Goal: Transaction & Acquisition: Purchase product/service

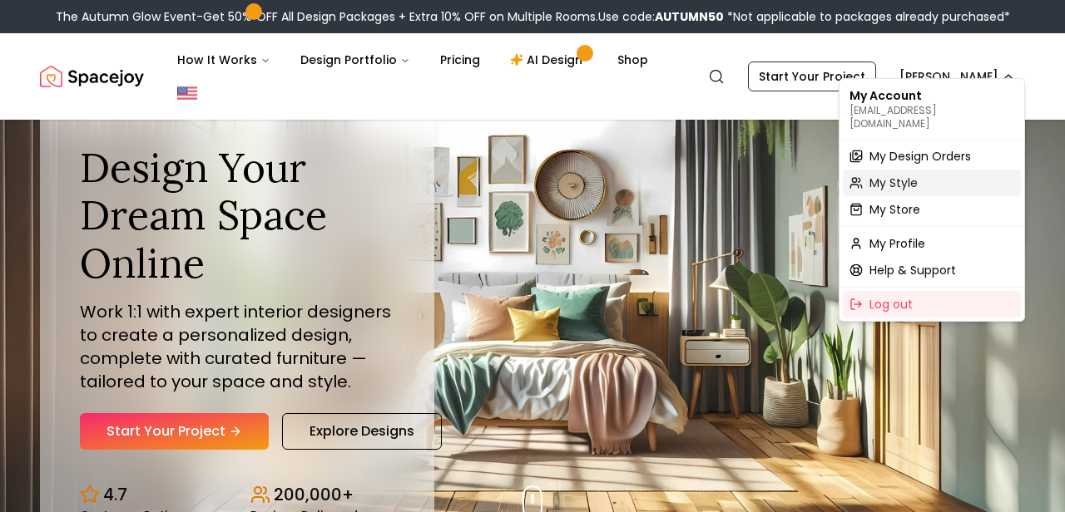
click at [903, 175] on span "My Style" at bounding box center [893, 183] width 48 height 17
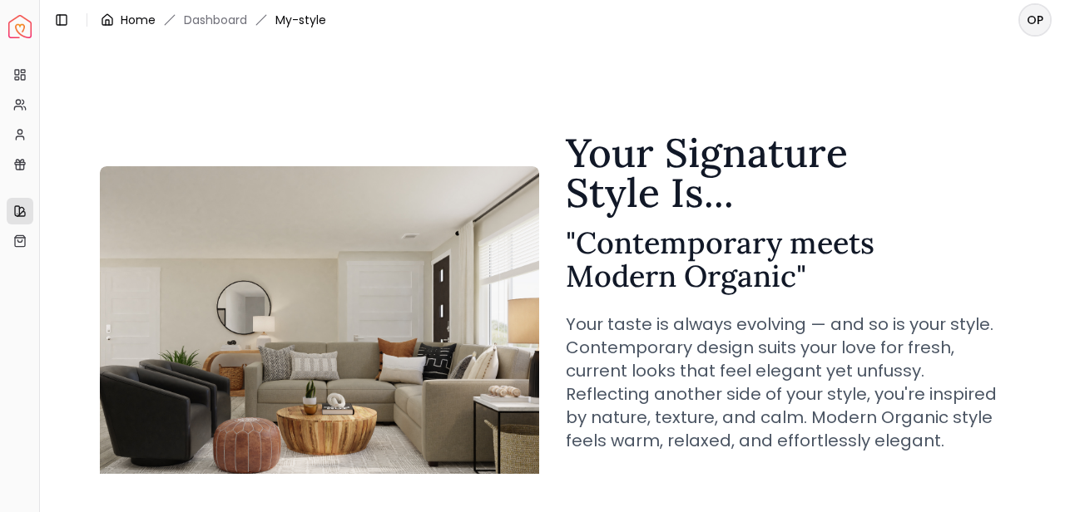
click at [123, 15] on link "Home" at bounding box center [138, 20] width 35 height 17
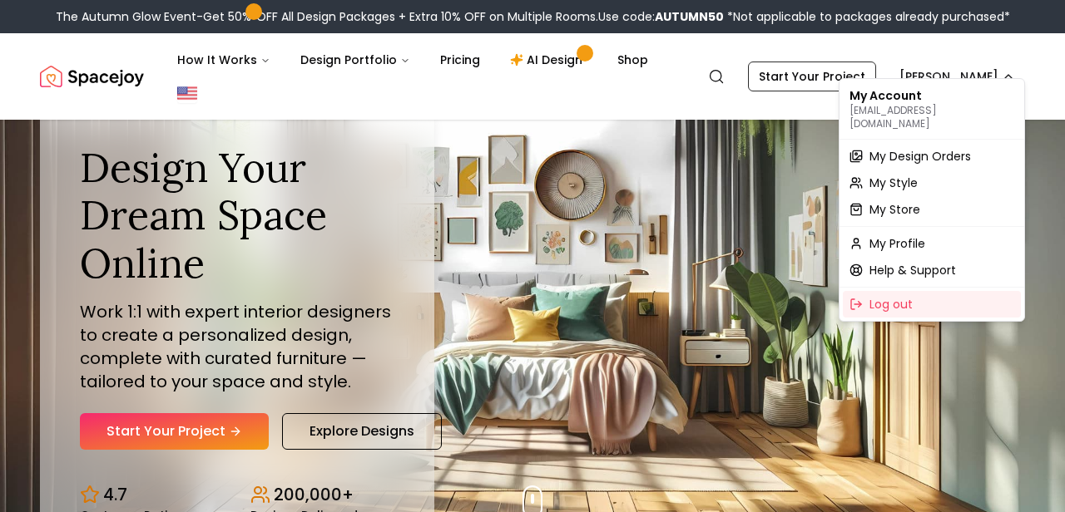
click at [897, 175] on span "My Style" at bounding box center [893, 183] width 48 height 17
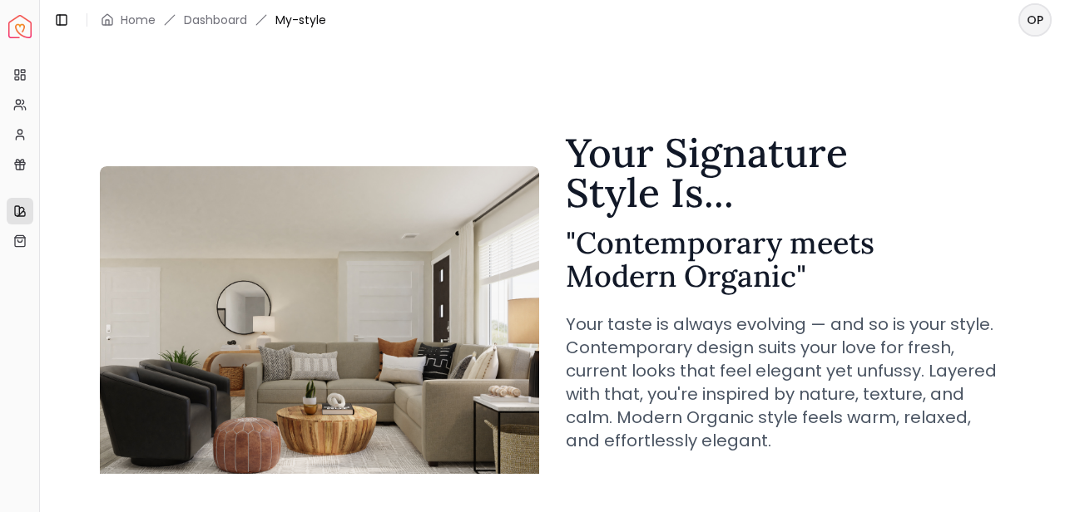
click at [1038, 28] on html "Spacejoy Dashboard Overview Projects My Referrals My Profile Gift Card Balance …" at bounding box center [532, 256] width 1065 height 512
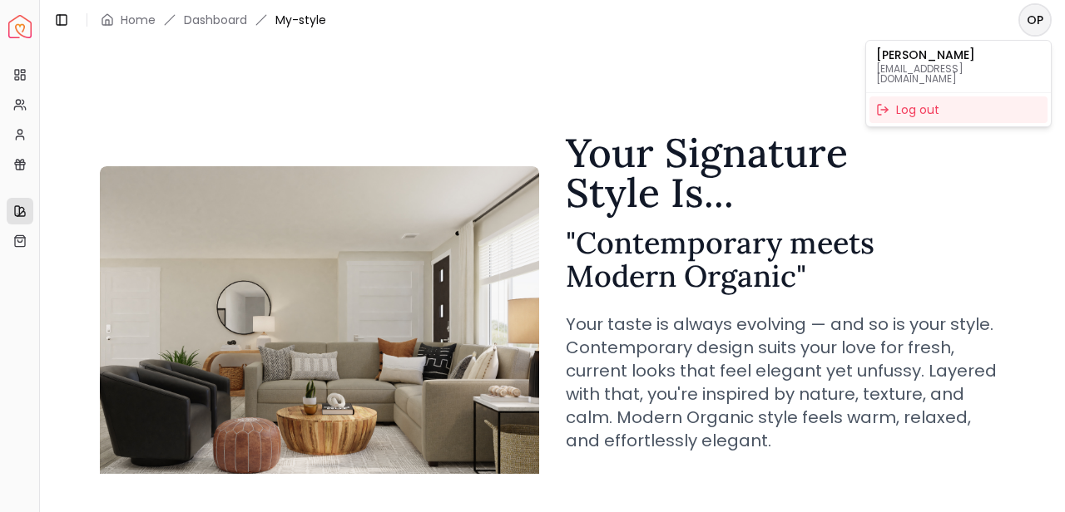
click at [25, 20] on html "Spacejoy Dashboard Overview Projects My Referrals My Profile Gift Card Balance …" at bounding box center [532, 256] width 1065 height 512
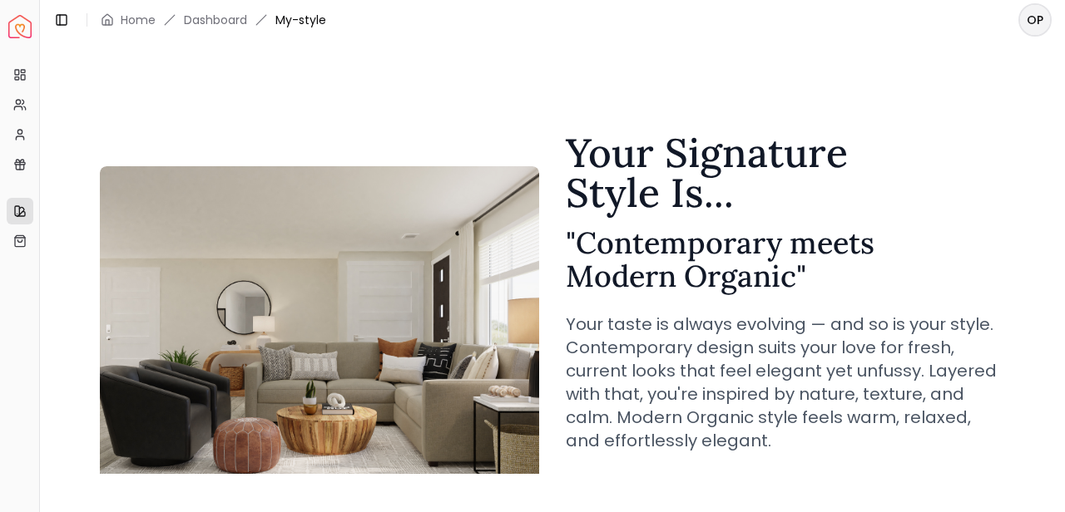
click at [14, 28] on img "Spacejoy" at bounding box center [19, 26] width 23 height 23
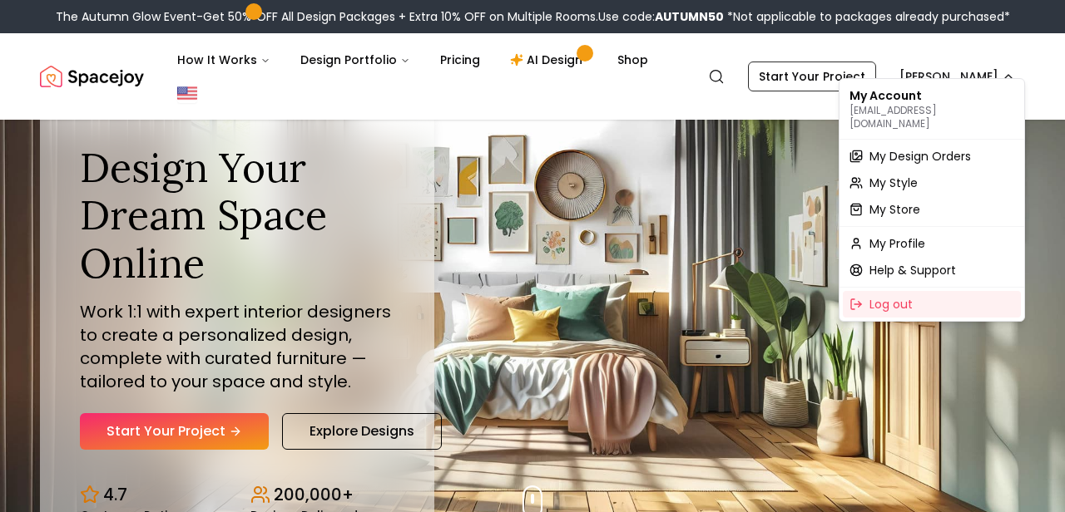
click at [916, 148] on span "My Design Orders" at bounding box center [919, 156] width 101 height 17
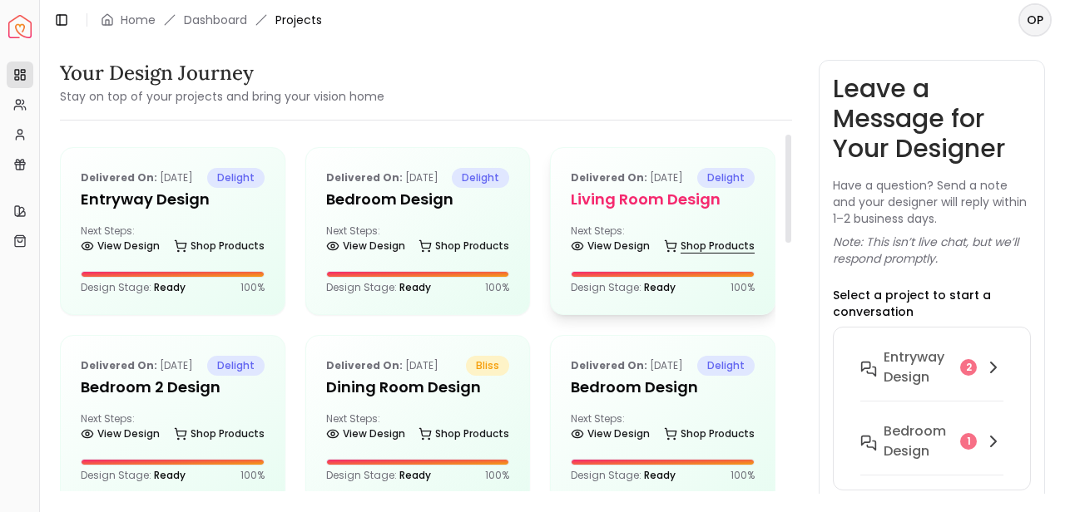
click at [707, 258] on link "Shop Products" at bounding box center [709, 246] width 91 height 23
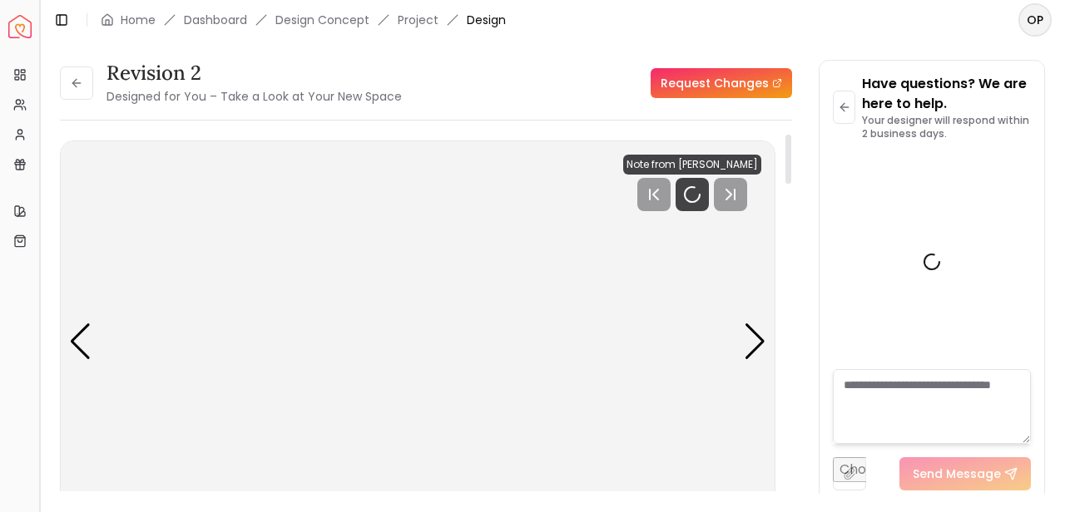
scroll to position [3784, 0]
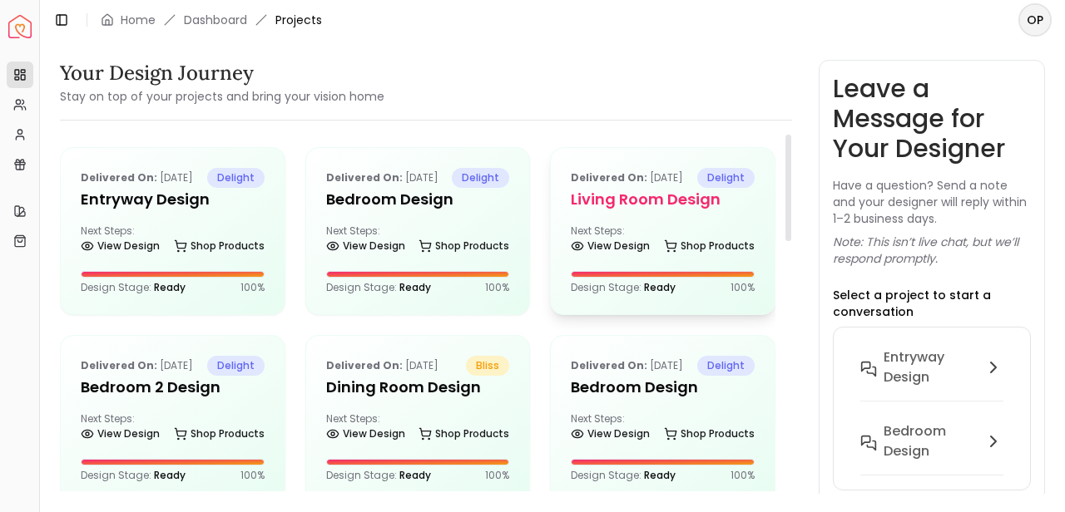
click at [744, 232] on div "Delivered on: Jul 25, 2025 delight Living Room design Next Steps: View Design S…" at bounding box center [663, 231] width 224 height 166
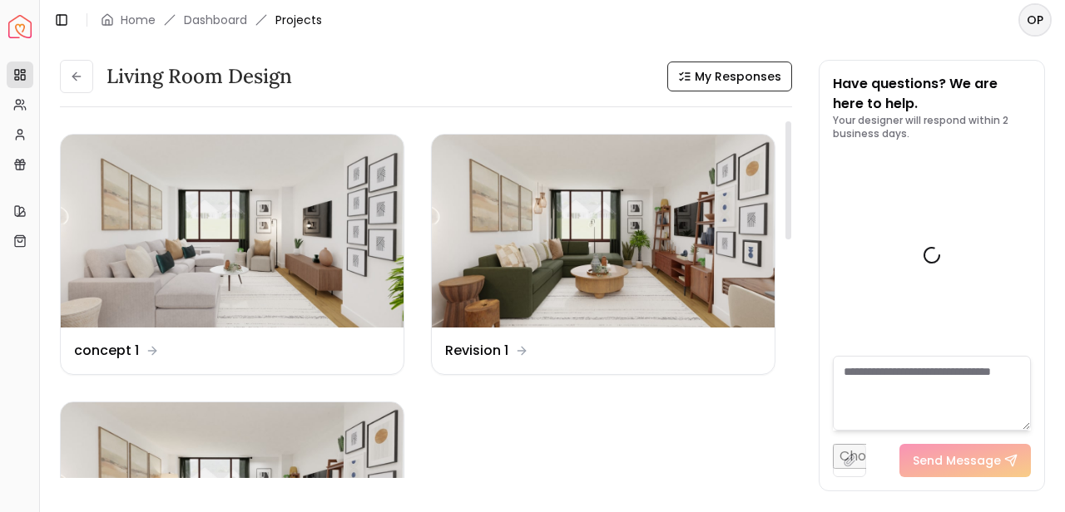
scroll to position [3797, 0]
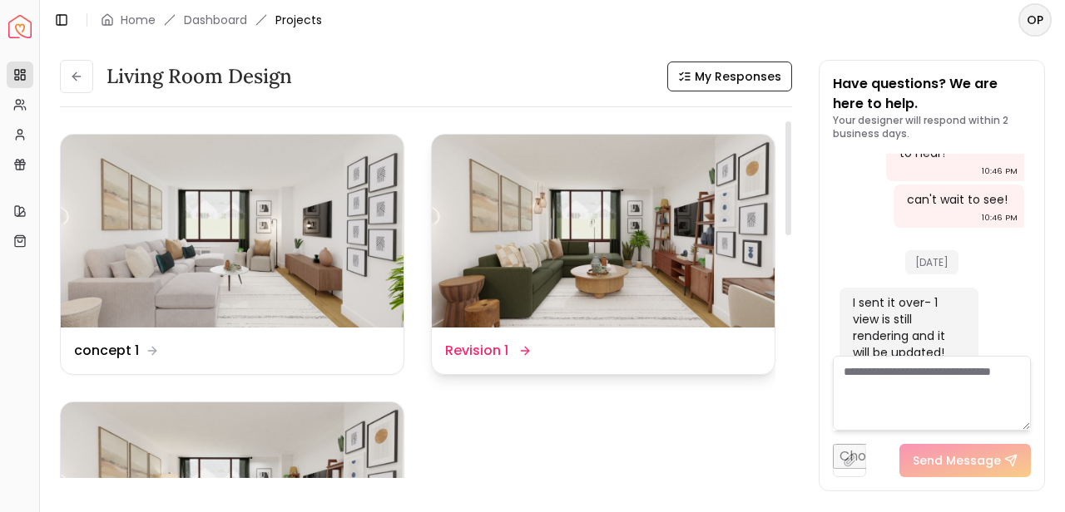
click at [688, 289] on img at bounding box center [603, 231] width 343 height 193
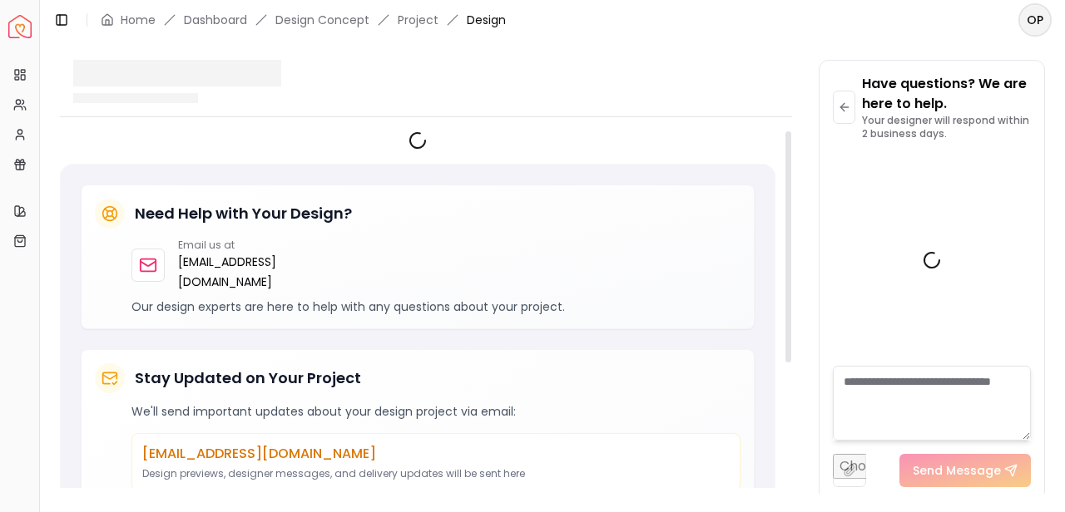
scroll to position [3784, 0]
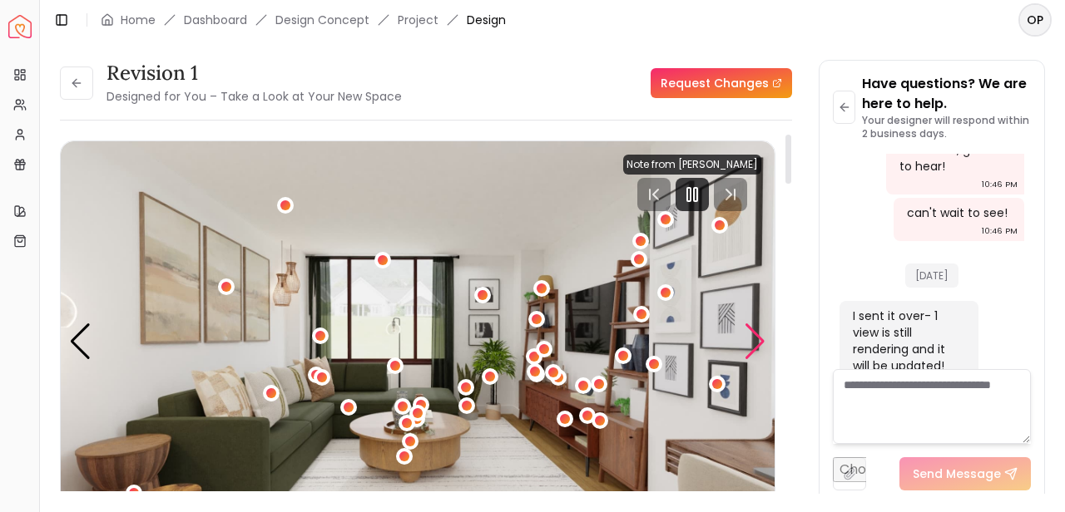
click at [761, 346] on div "Next slide" at bounding box center [755, 342] width 22 height 37
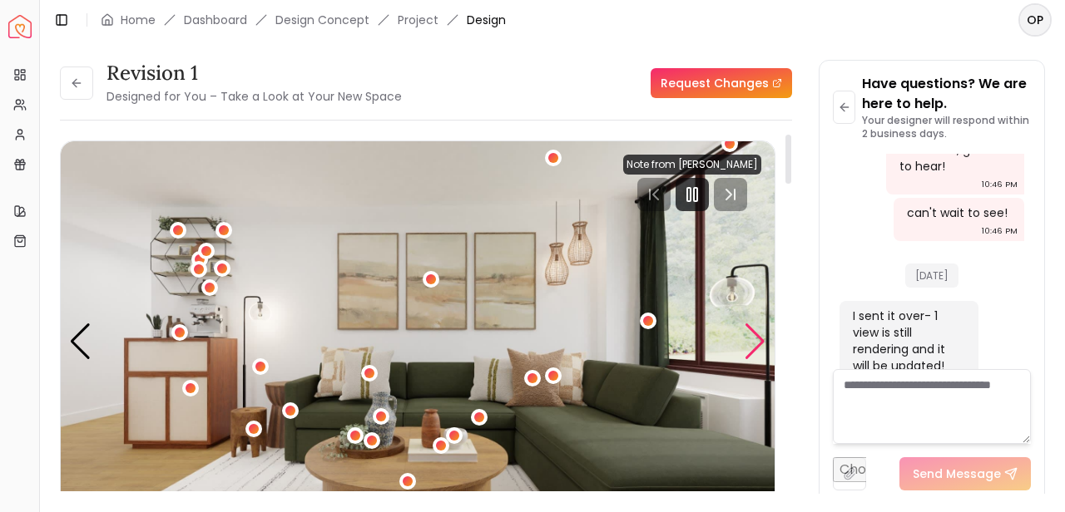
click at [761, 346] on div "Next slide" at bounding box center [755, 342] width 22 height 37
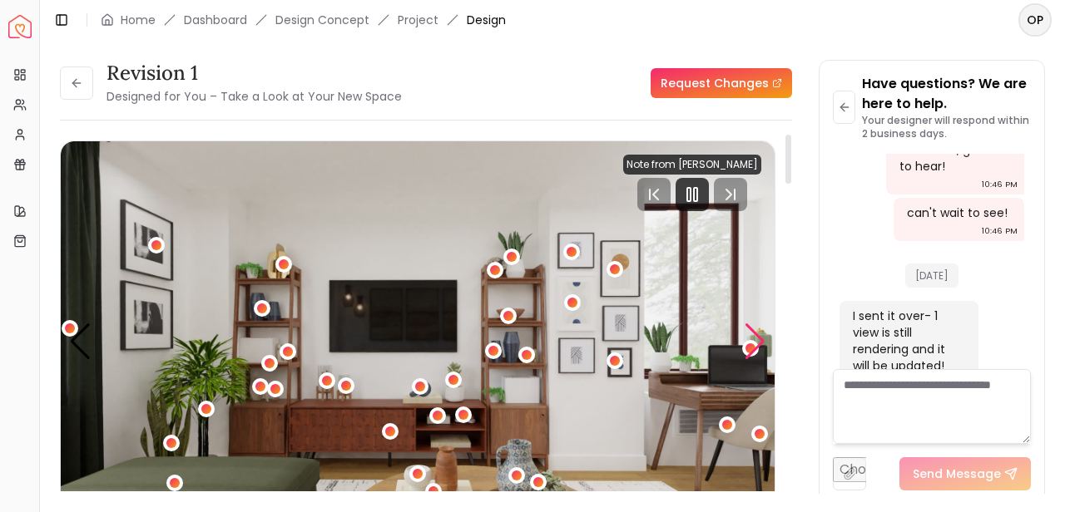
click at [761, 346] on div "Next slide" at bounding box center [755, 342] width 22 height 37
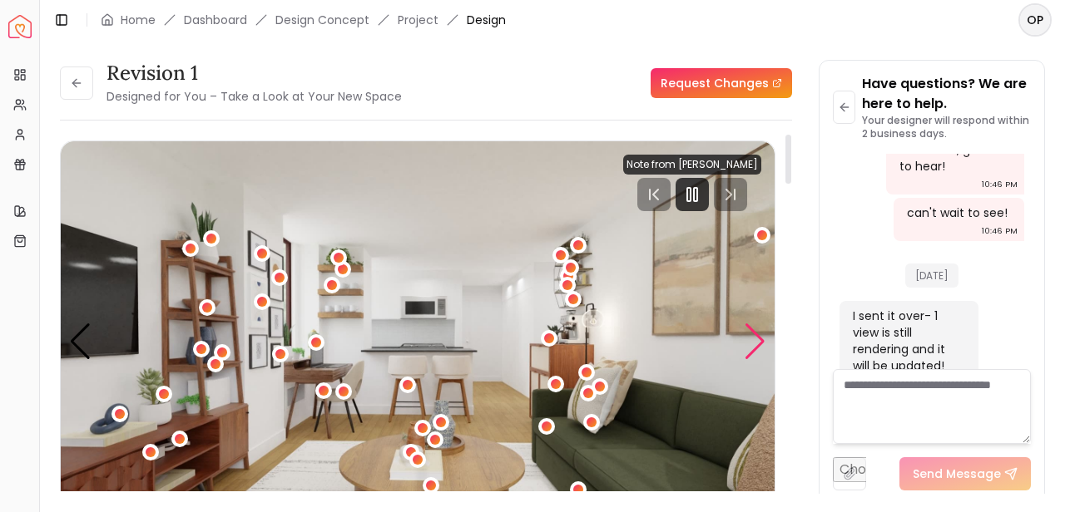
click at [761, 340] on div "Next slide" at bounding box center [755, 342] width 22 height 37
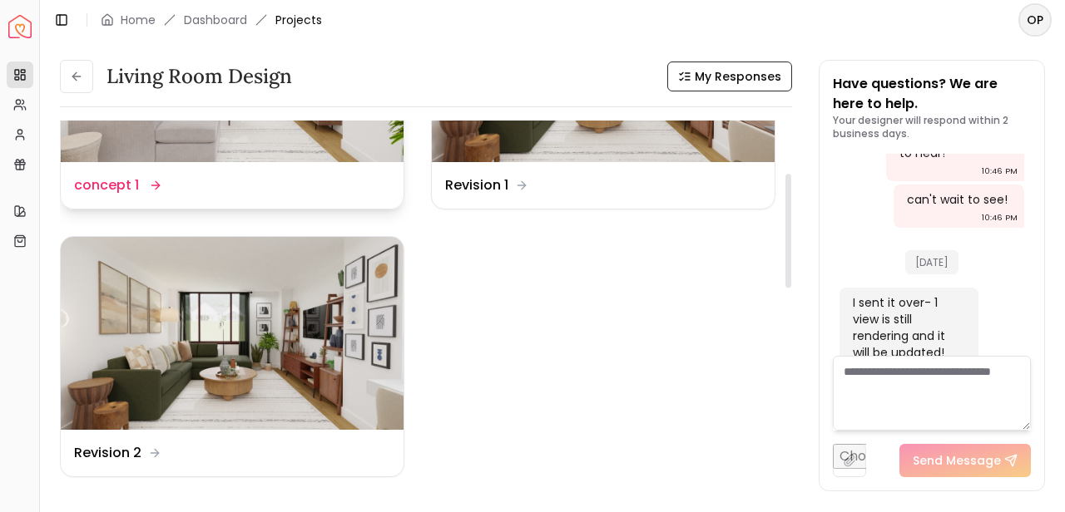
scroll to position [168, 0]
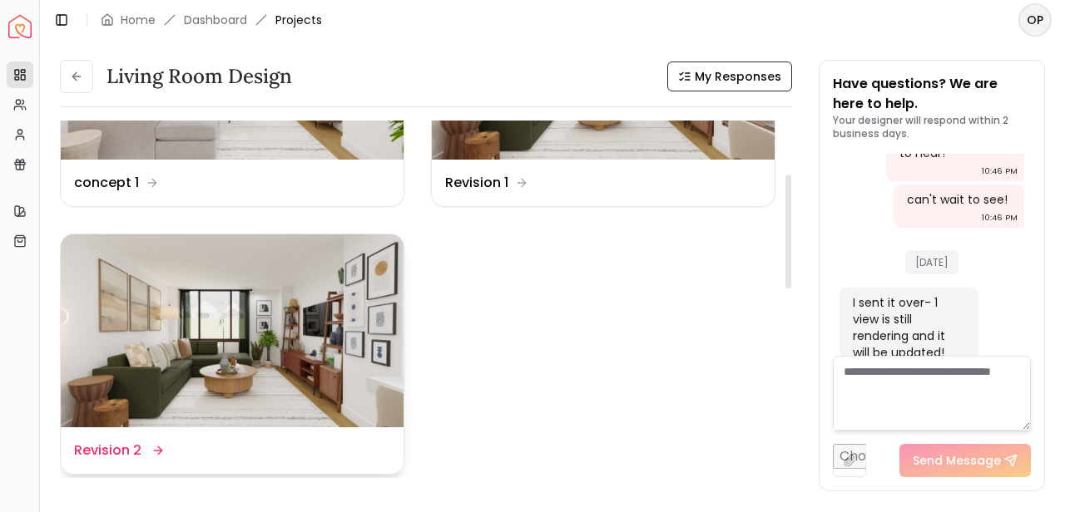
click at [324, 353] on img at bounding box center [232, 331] width 343 height 193
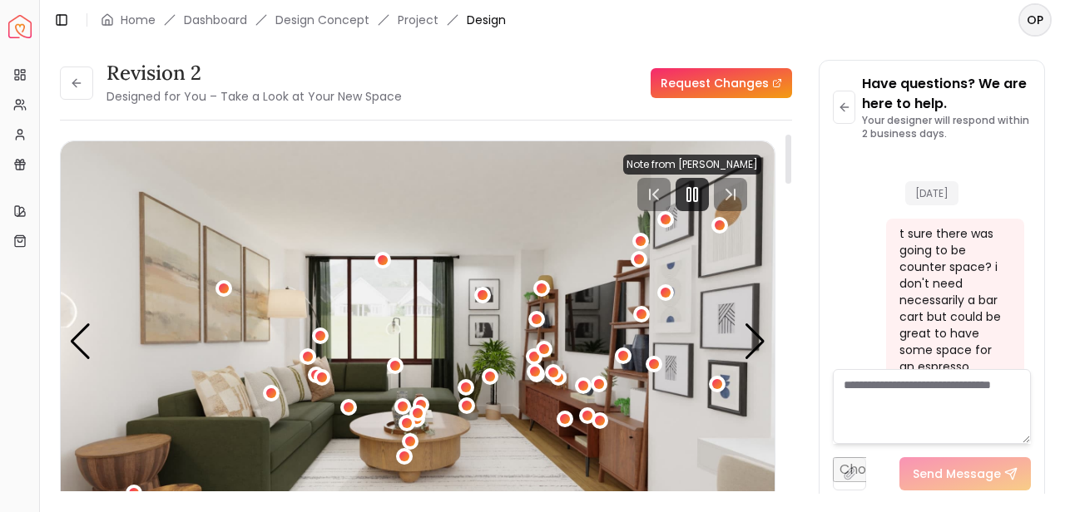
scroll to position [3784, 0]
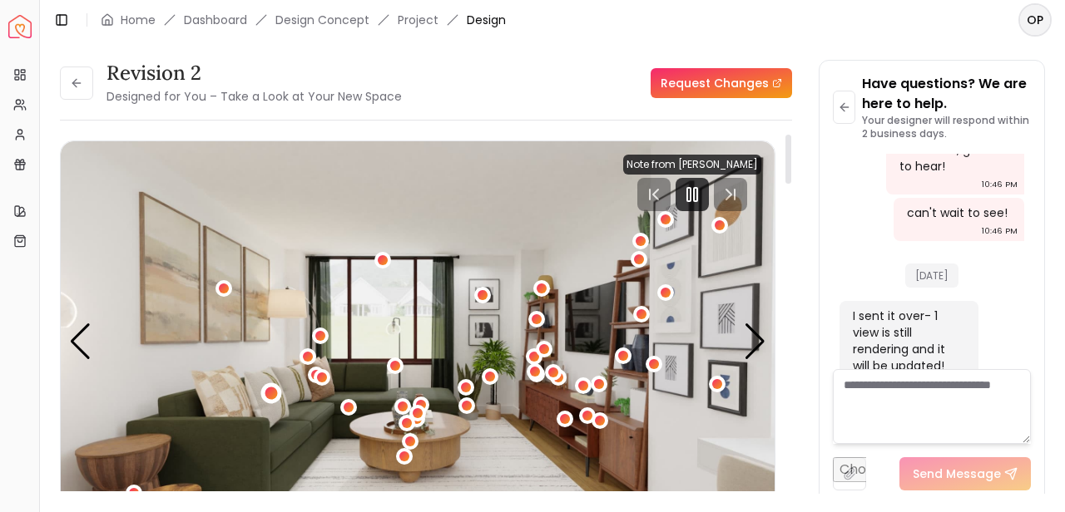
click at [274, 392] on div "1 / 3" at bounding box center [271, 394] width 12 height 12
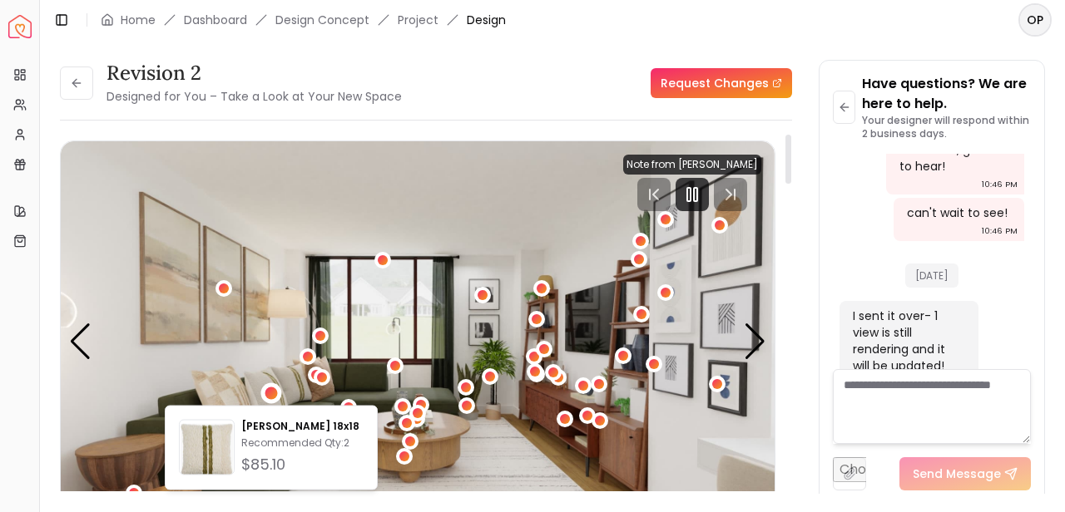
click at [321, 294] on img "1 / 3" at bounding box center [418, 342] width 714 height 402
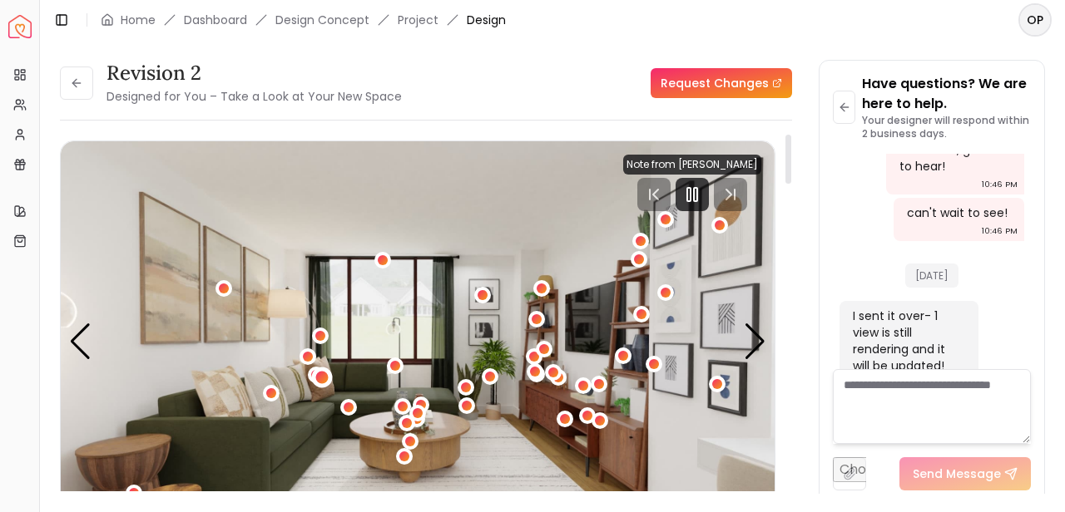
click at [321, 381] on div "1 / 3" at bounding box center [322, 378] width 12 height 12
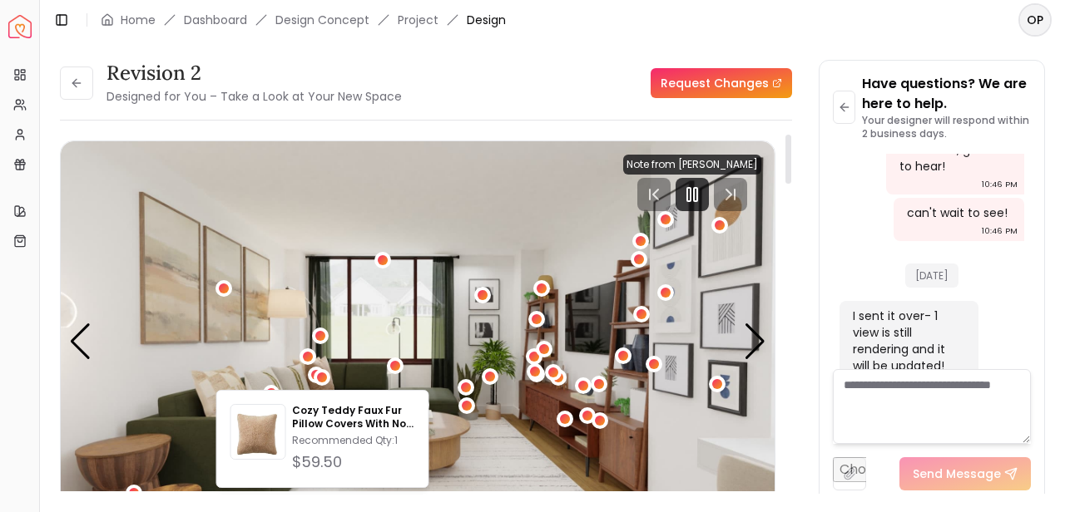
click at [195, 372] on img "1 / 3" at bounding box center [418, 342] width 714 height 402
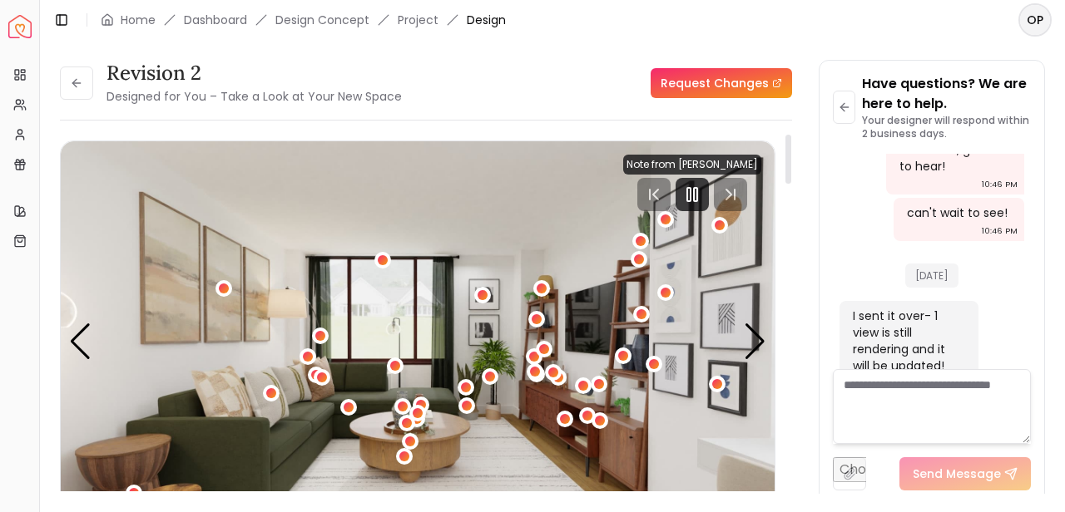
click at [214, 408] on img "1 / 3" at bounding box center [418, 342] width 714 height 402
click at [312, 354] on div "1 / 3" at bounding box center [308, 357] width 12 height 12
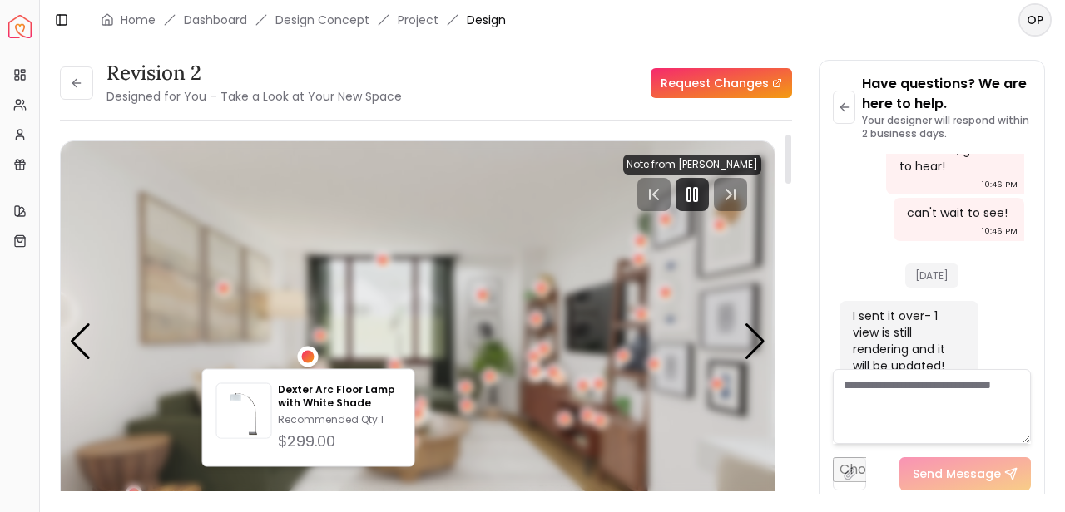
click at [312, 358] on div "1 / 3" at bounding box center [308, 357] width 12 height 12
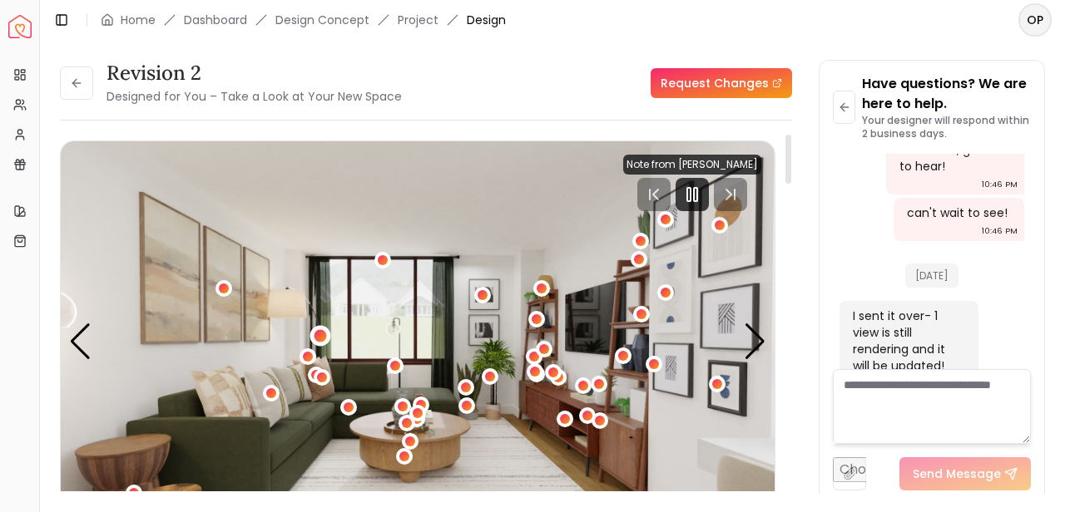
click at [322, 336] on div "1 / 3" at bounding box center [320, 335] width 12 height 12
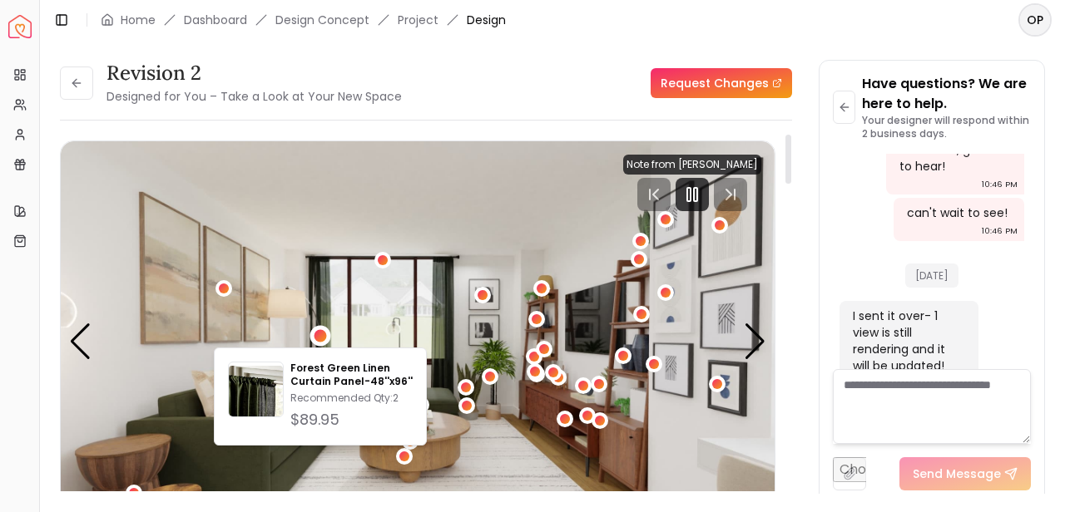
click at [340, 322] on img "1 / 3" at bounding box center [418, 342] width 714 height 402
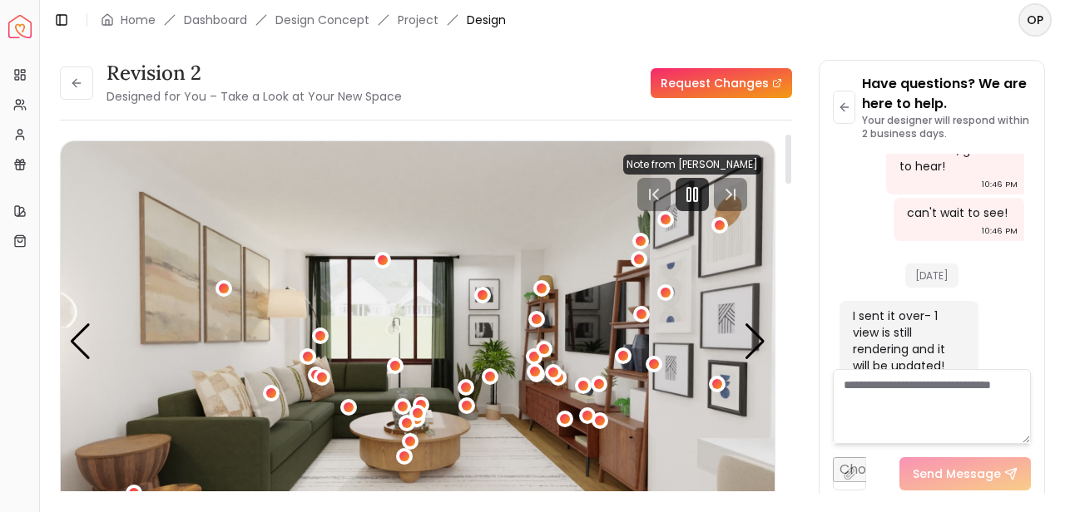
click at [286, 299] on img "1 / 3" at bounding box center [418, 342] width 714 height 402
click at [312, 352] on div "1 / 3" at bounding box center [308, 357] width 12 height 12
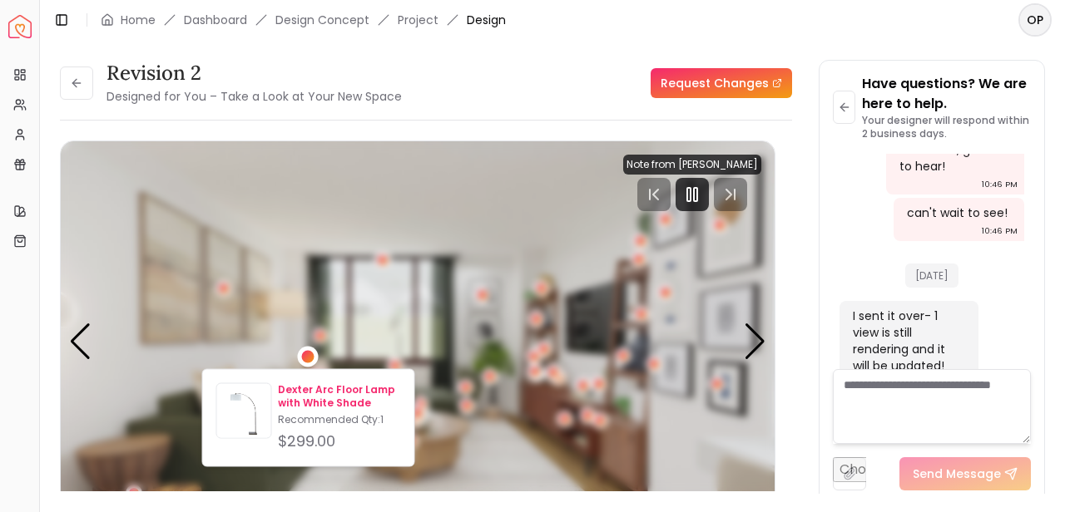
click at [327, 399] on p "Dexter Arc Floor Lamp with White Shade" at bounding box center [339, 396] width 122 height 27
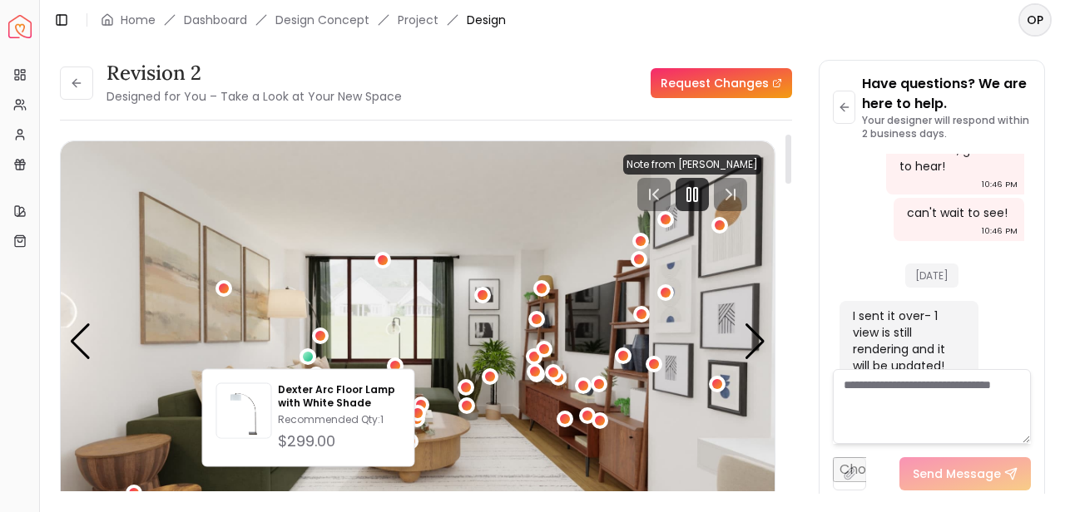
click at [575, 392] on button "1 / 3" at bounding box center [583, 386] width 17 height 17
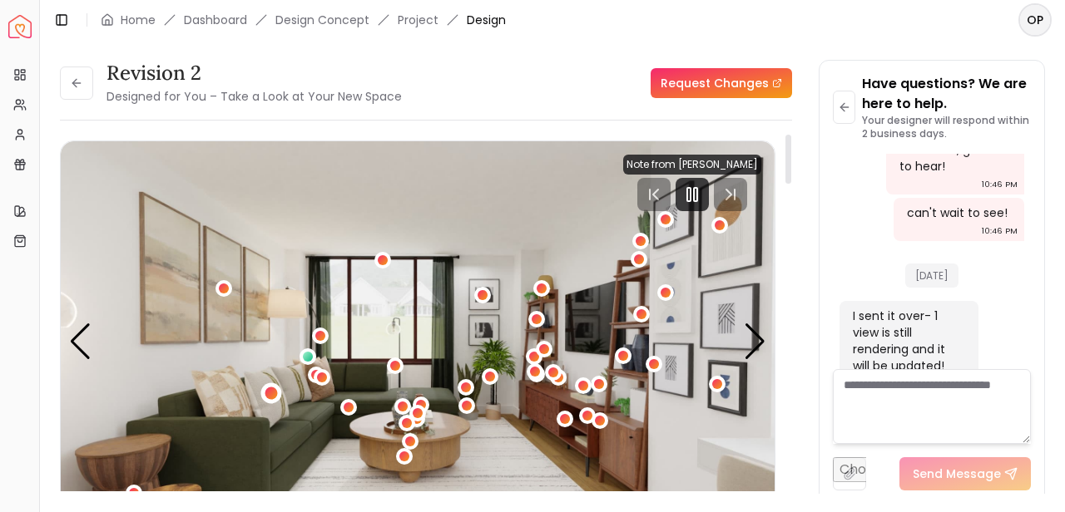
click at [270, 390] on div "1 / 3" at bounding box center [271, 394] width 12 height 12
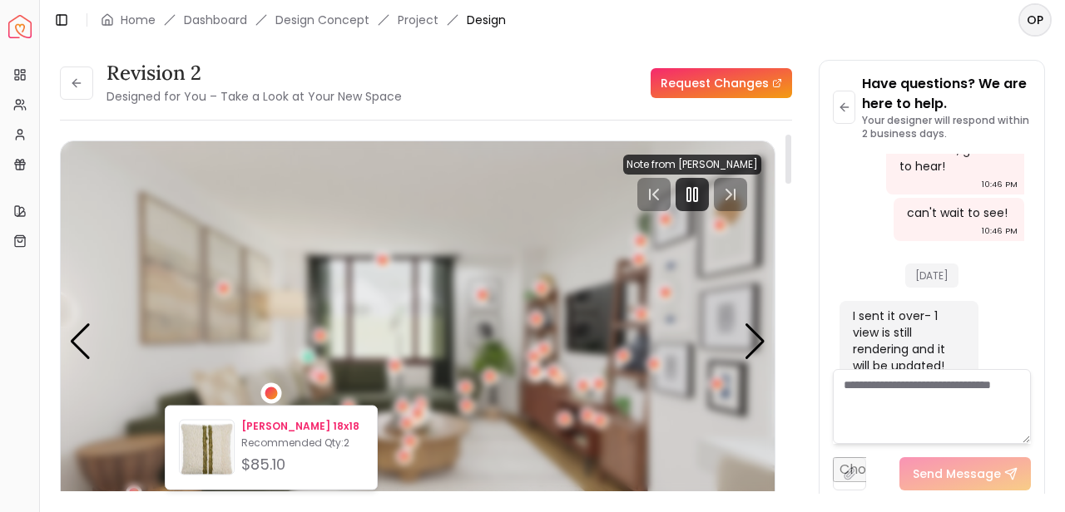
click at [268, 421] on p "[PERSON_NAME] 18x18" at bounding box center [302, 426] width 122 height 13
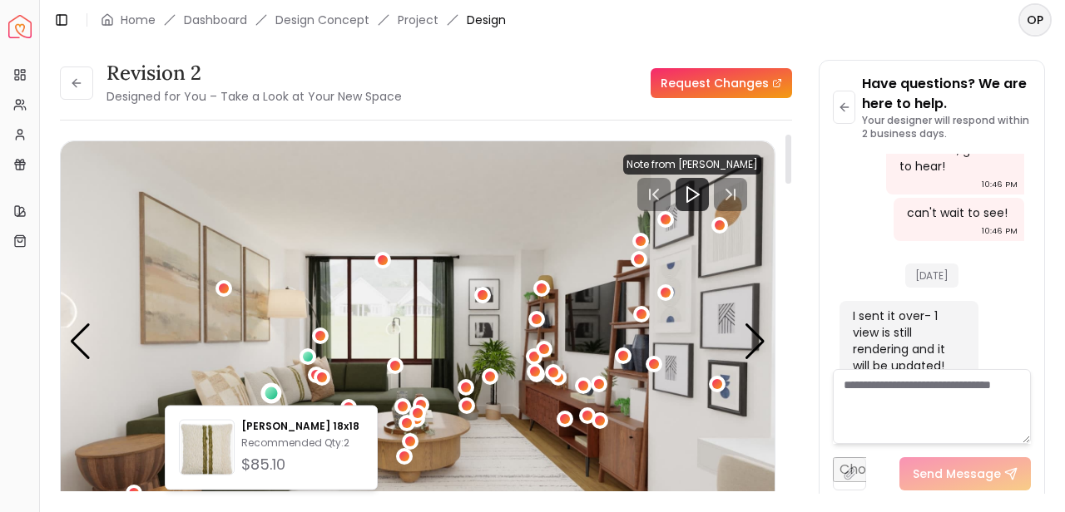
click at [423, 319] on img "1 / 3" at bounding box center [418, 342] width 714 height 402
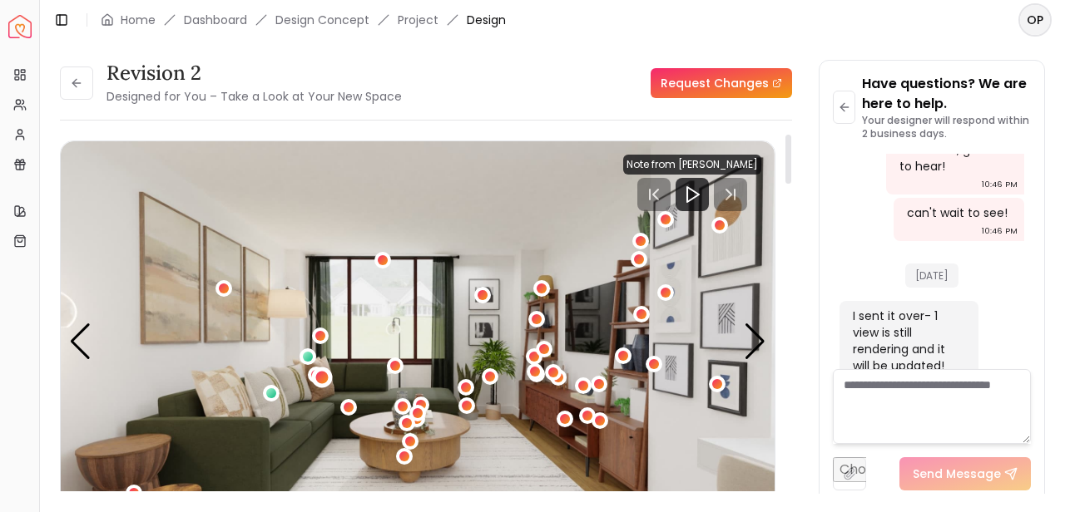
click at [322, 378] on div "1 / 3" at bounding box center [322, 378] width 12 height 12
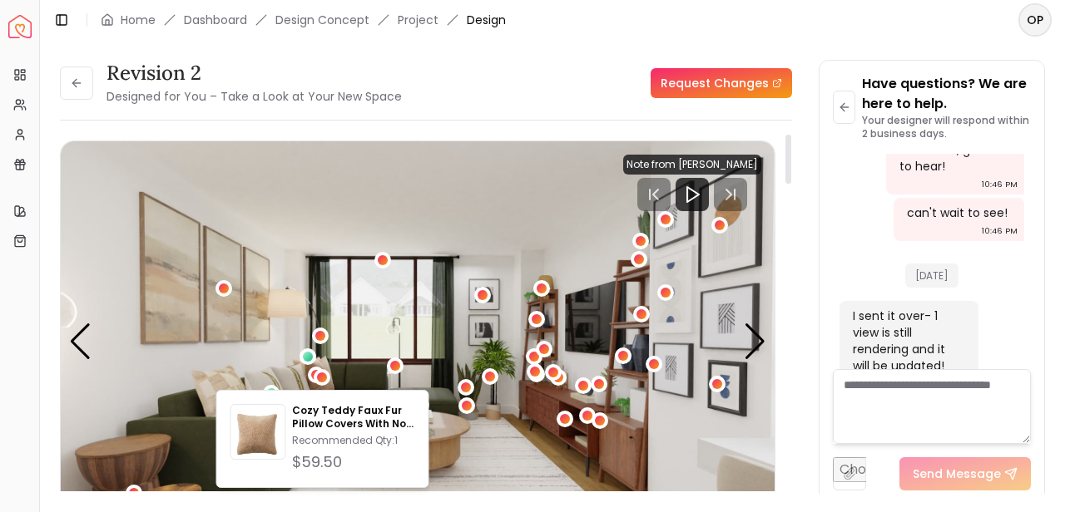
click at [218, 378] on img "1 / 3" at bounding box center [418, 342] width 714 height 402
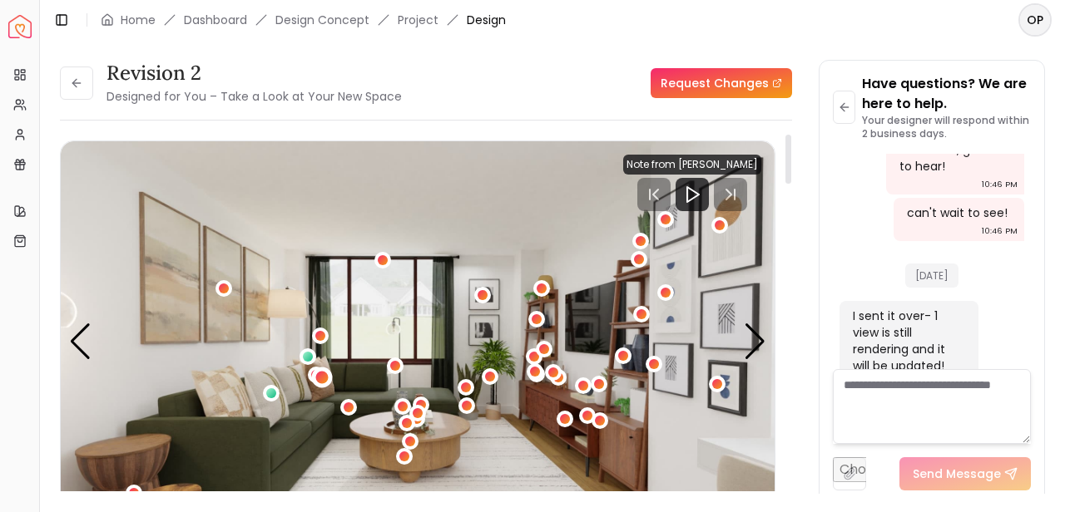
click at [326, 379] on div "1 / 3" at bounding box center [322, 378] width 12 height 12
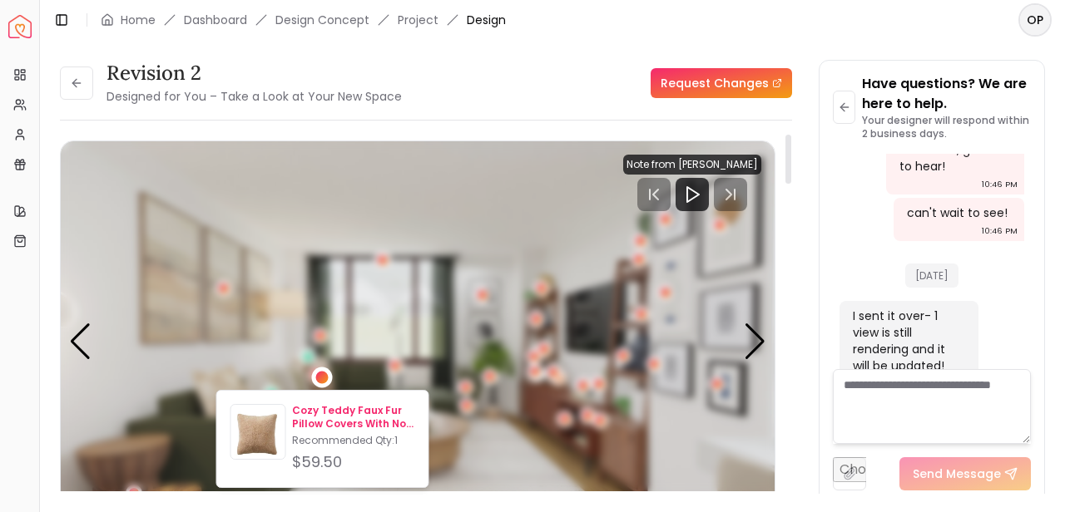
click at [265, 432] on img at bounding box center [258, 435] width 54 height 54
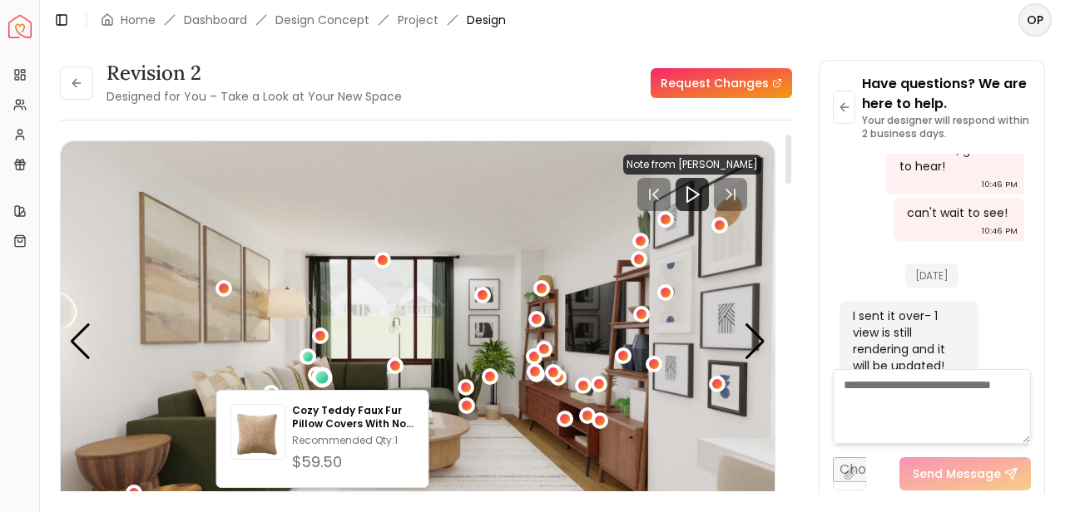
click at [235, 371] on img "1 / 3" at bounding box center [418, 342] width 714 height 402
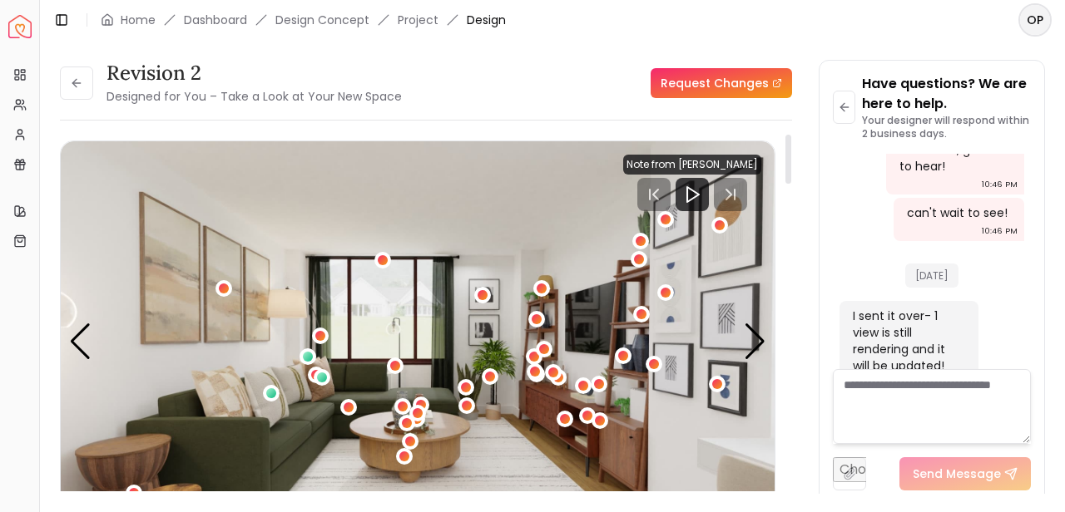
click at [231, 398] on img "1 / 3" at bounding box center [418, 342] width 714 height 402
click at [314, 372] on button "1 / 3" at bounding box center [322, 377] width 17 height 17
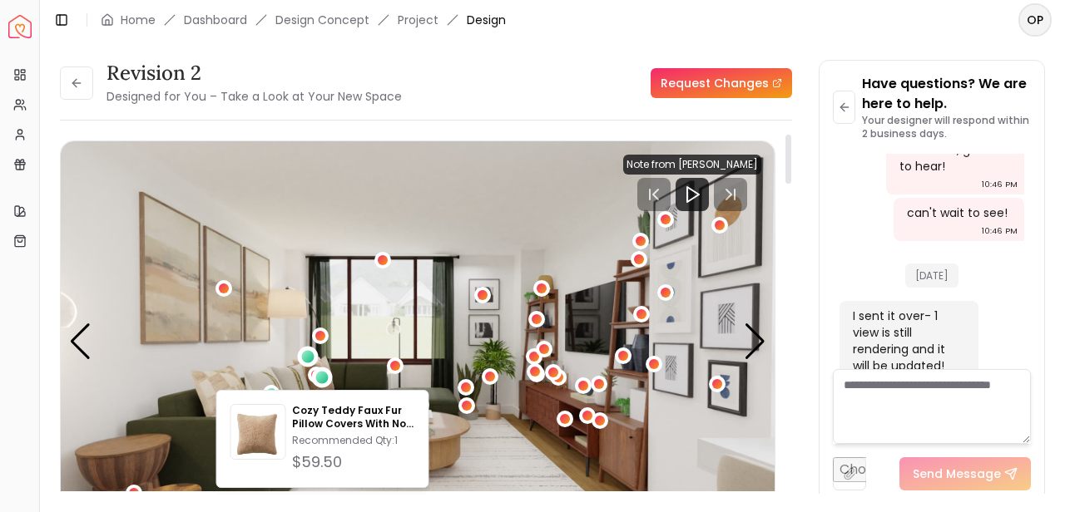
click at [305, 358] on div "1 / 3" at bounding box center [308, 357] width 12 height 12
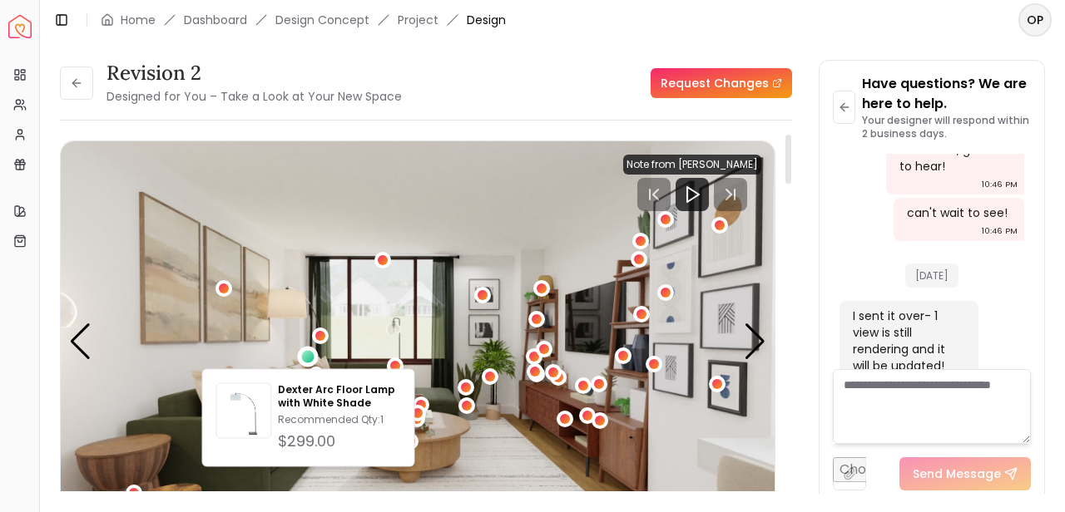
click at [381, 358] on img "1 / 3" at bounding box center [418, 342] width 714 height 402
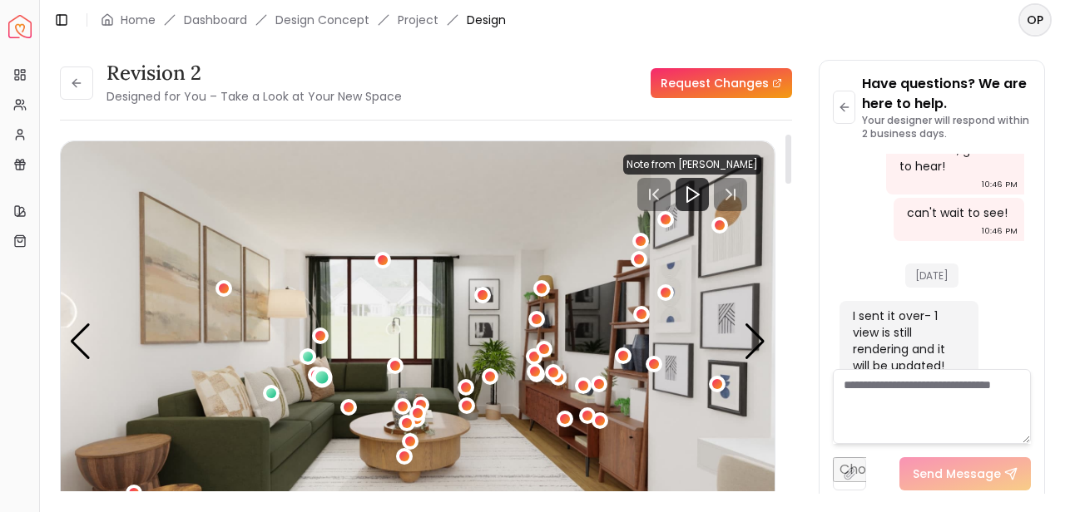
click at [326, 375] on div "1 / 3" at bounding box center [322, 378] width 12 height 12
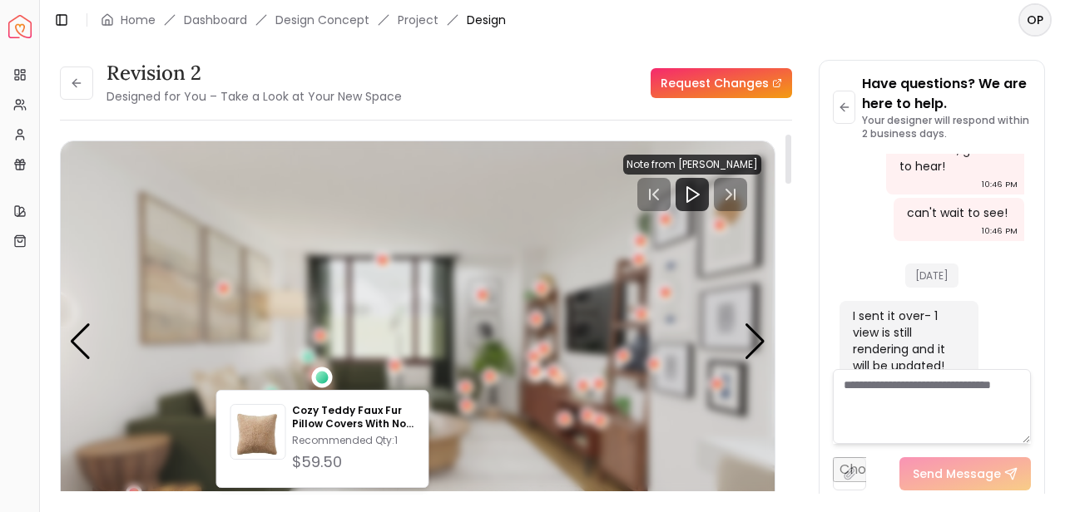
click at [326, 375] on div "1 / 3" at bounding box center [322, 378] width 12 height 12
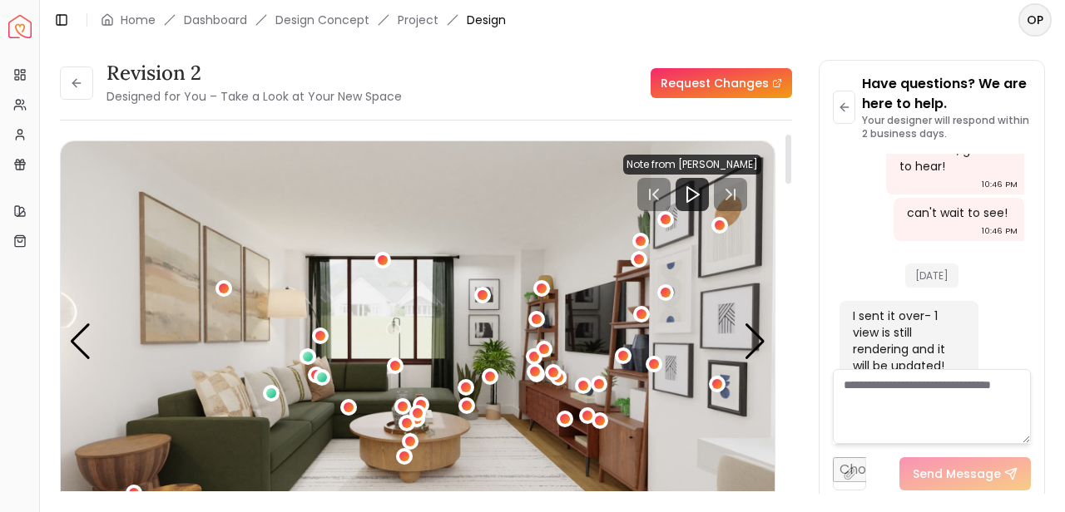
click at [225, 412] on img "1 / 3" at bounding box center [418, 342] width 714 height 402
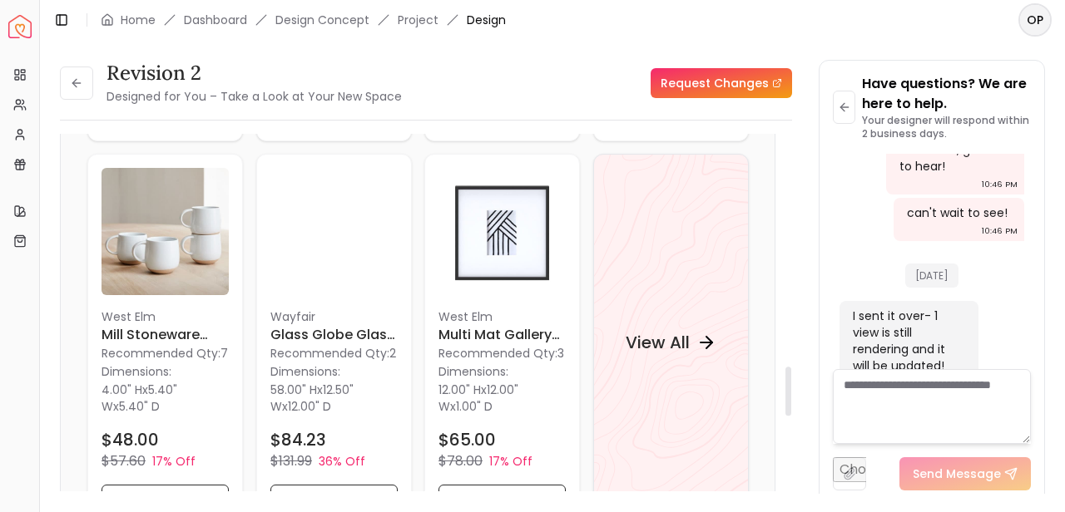
scroll to position [1685, 0]
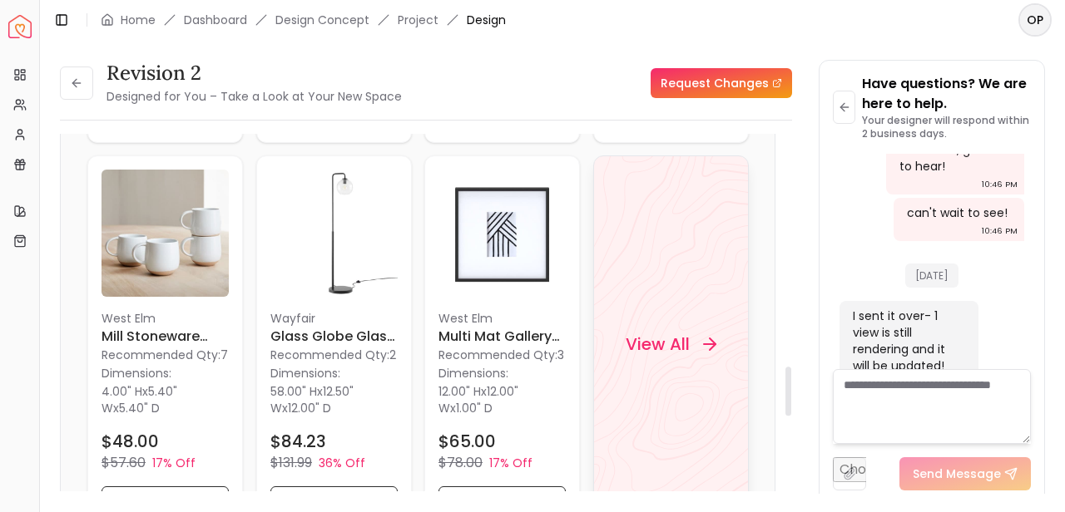
click at [700, 320] on div "View All" at bounding box center [670, 344] width 131 height 50
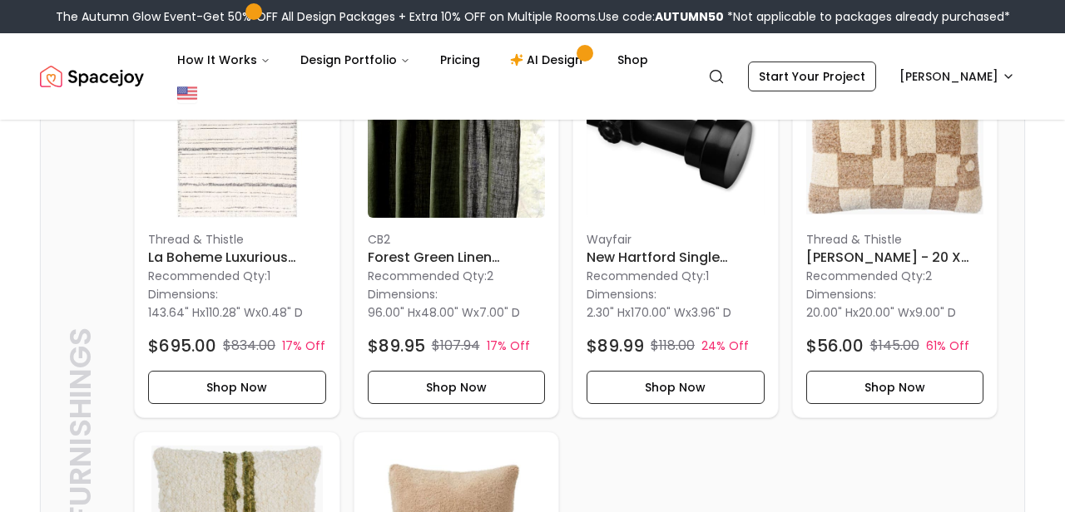
scroll to position [528, 0]
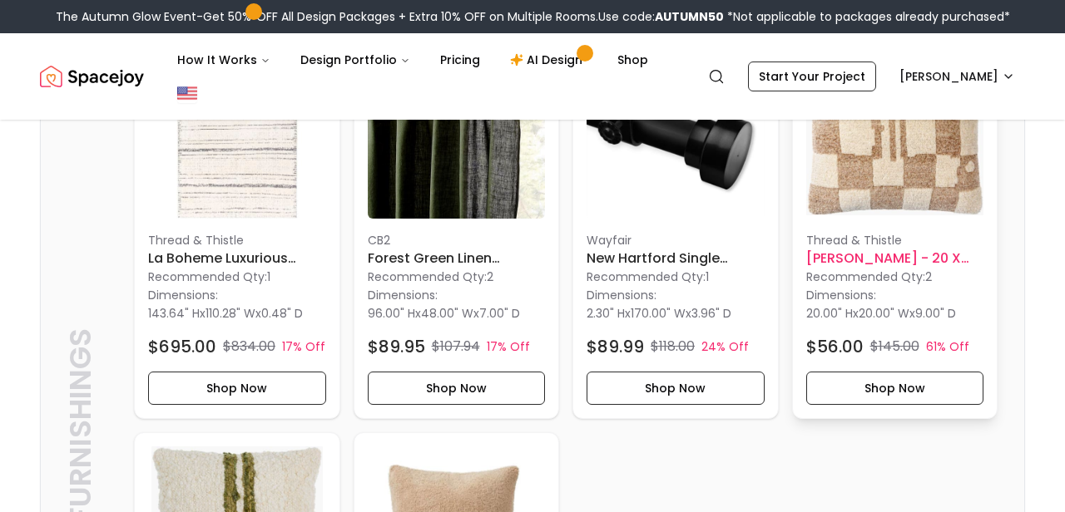
click at [945, 171] on img at bounding box center [895, 130] width 178 height 178
